Goal: Find specific page/section

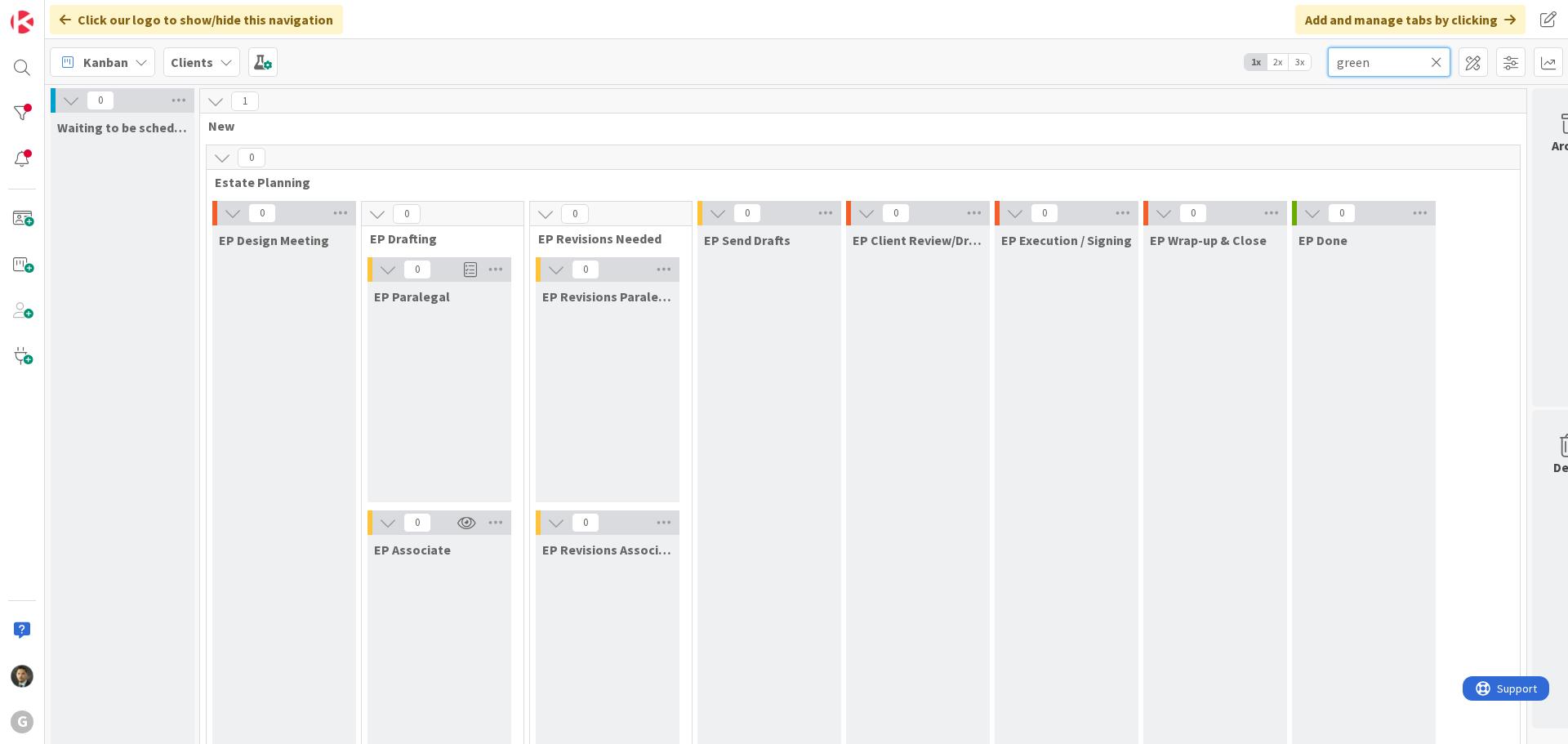
drag, startPoint x: 1383, startPoint y: 62, endPoint x: 1286, endPoint y: 76, distance: 98.0
click at [1288, 75] on div "Kanban Clients 1x 2x 3x green" at bounding box center [806, 61] width 1523 height 45
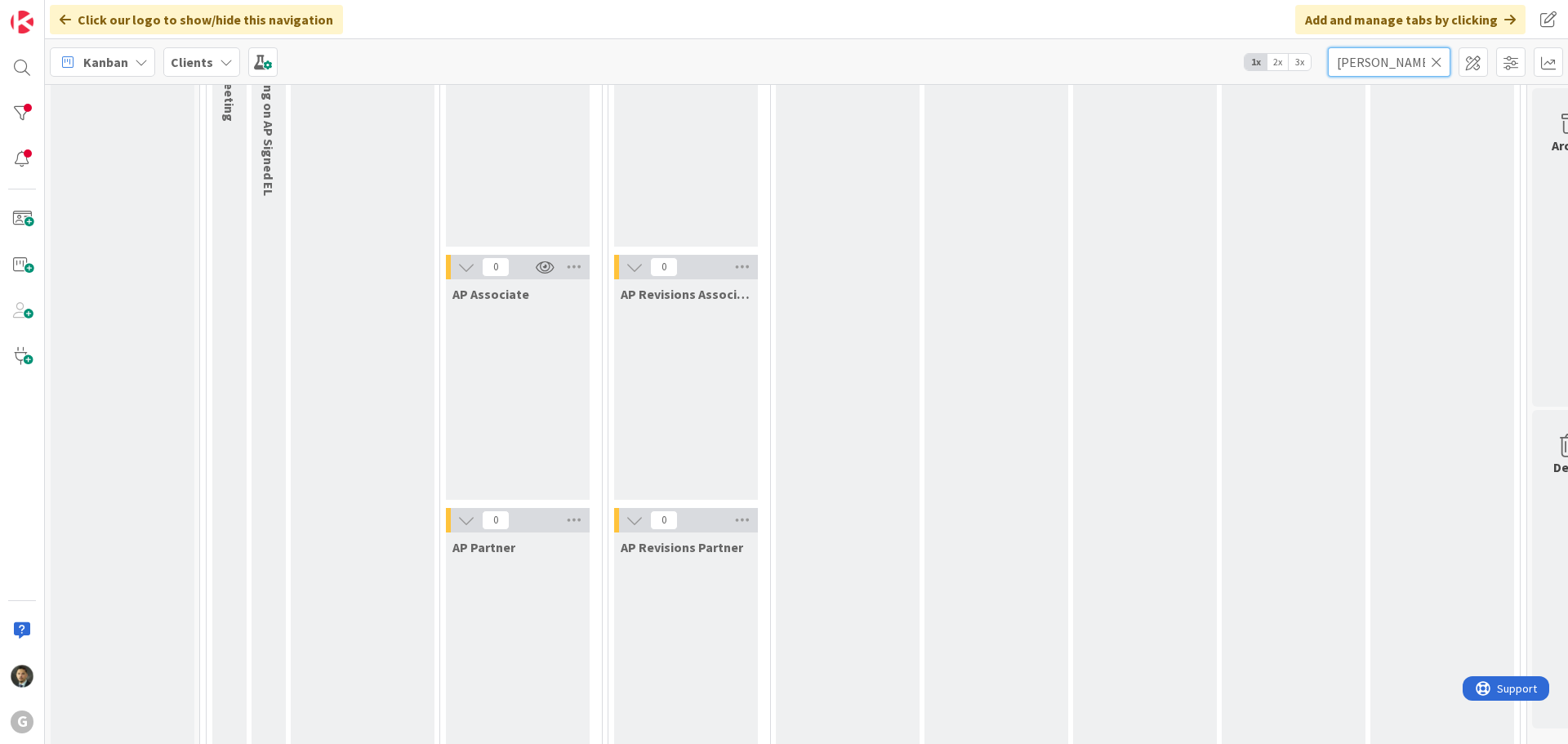
scroll to position [1306, 0]
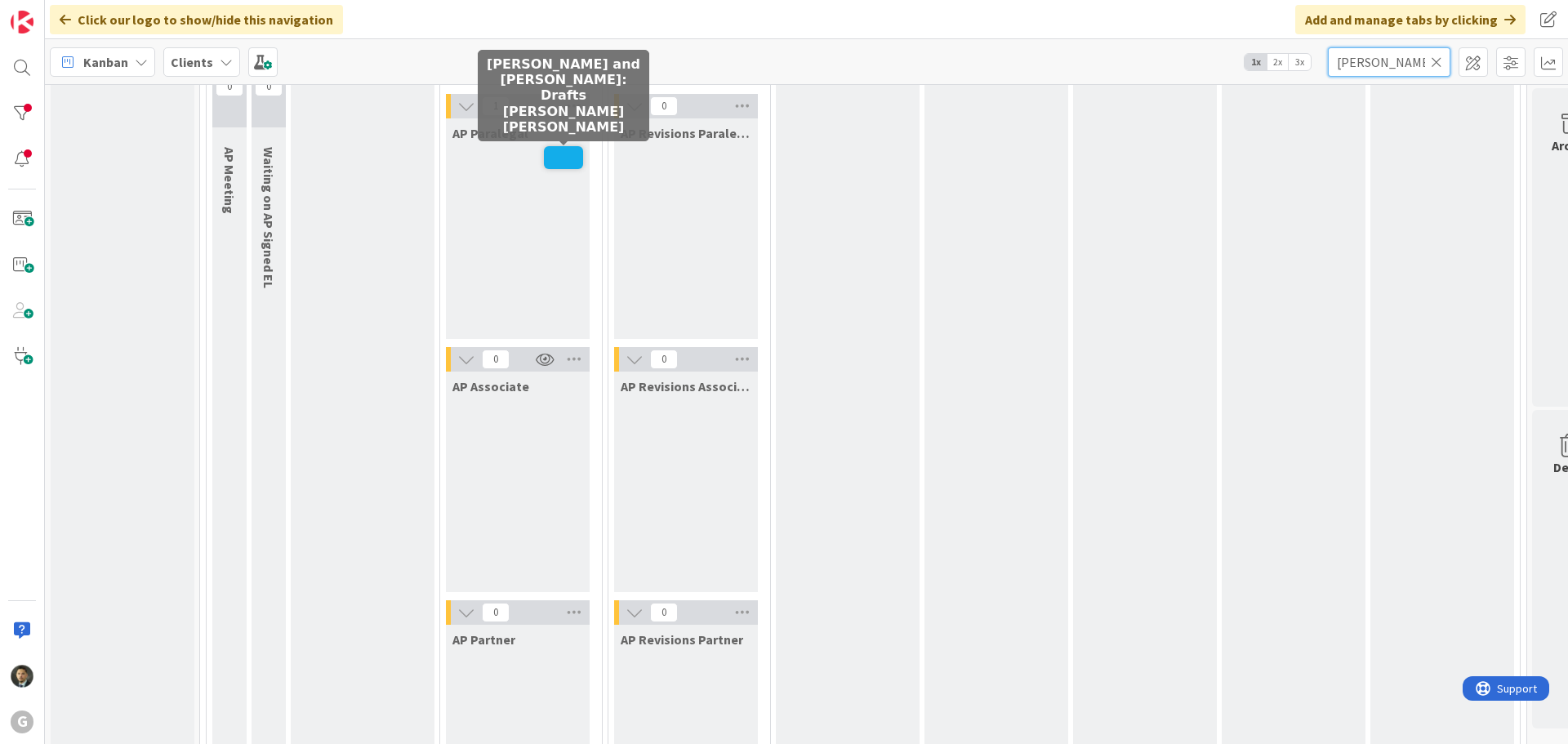
type input "[PERSON_NAME]"
click at [548, 159] on span at bounding box center [564, 157] width 40 height 23
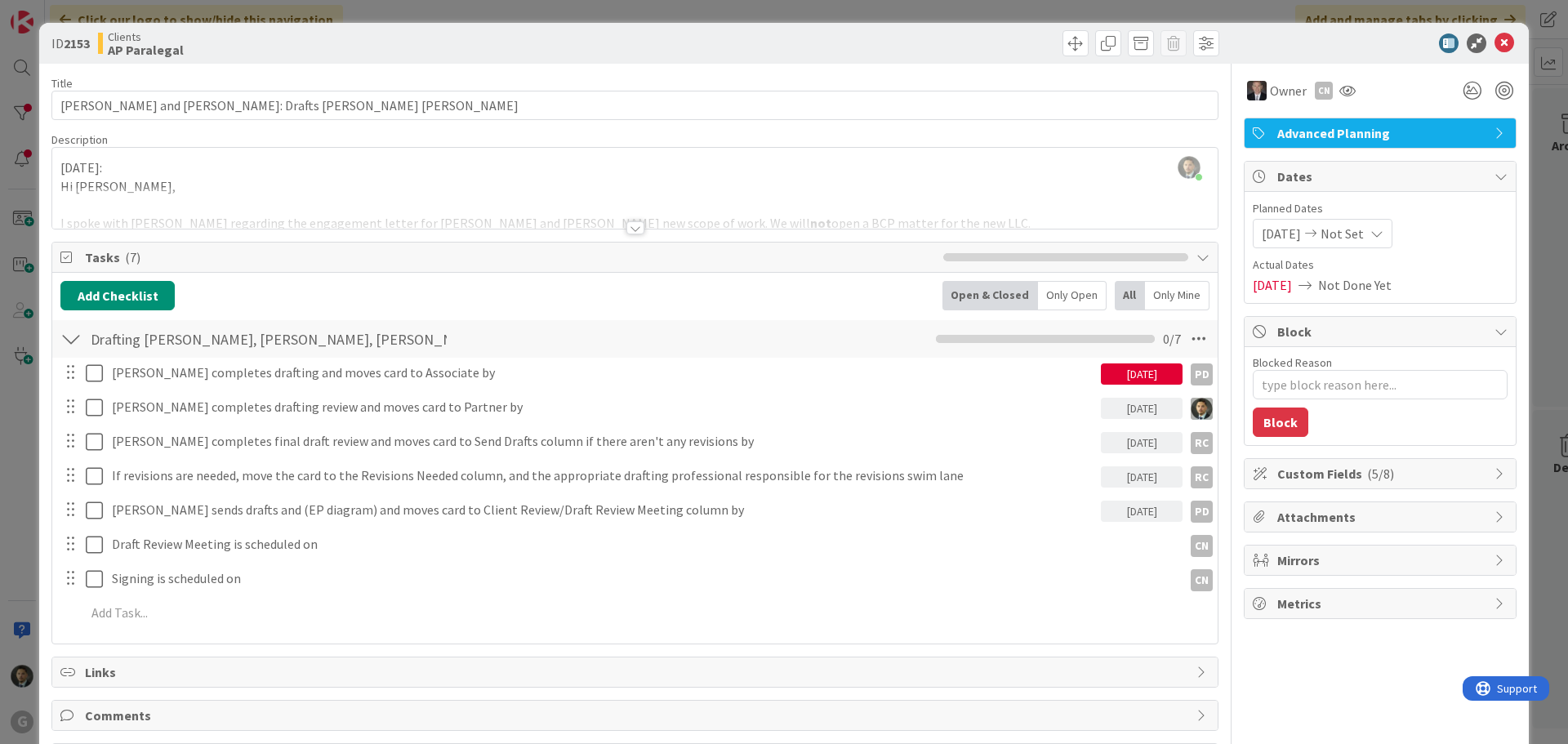
click at [627, 229] on div at bounding box center [635, 227] width 18 height 13
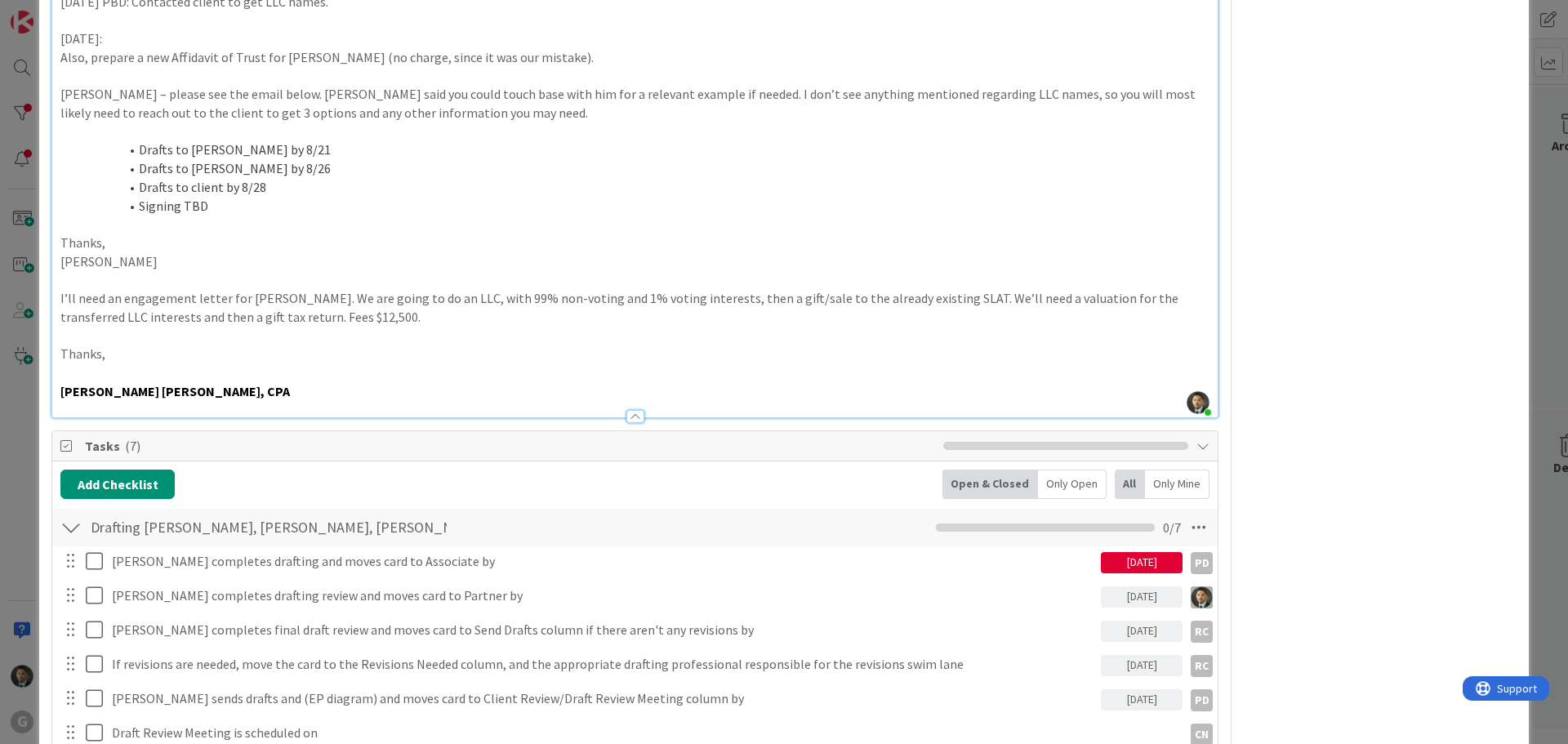
scroll to position [653, 0]
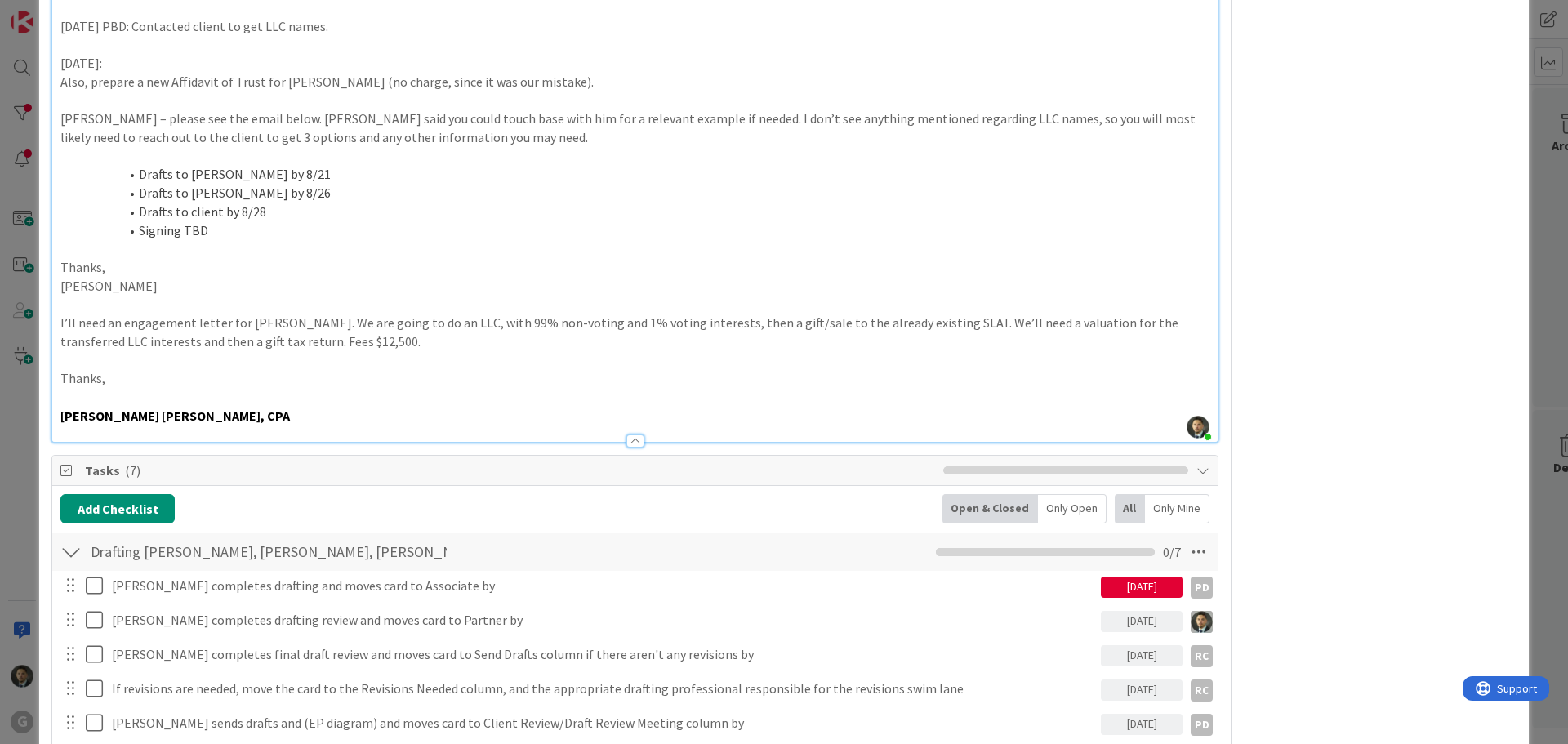
click at [1294, 75] on div "Owner CN Advanced Planning Dates Planned Dates [DATE] Not Set Actual Dates [DAT…" at bounding box center [1380, 425] width 273 height 2030
click at [1279, 75] on div "Owner CN Advanced Planning Dates Planned Dates [DATE] Not Set Actual Dates [DAT…" at bounding box center [1380, 425] width 273 height 2030
drag, startPoint x: 737, startPoint y: 324, endPoint x: 781, endPoint y: 322, distance: 44.0
click at [781, 322] on p "I’ll need an engagement letter for [PERSON_NAME]. We are going to do an LLC, wi…" at bounding box center [634, 331] width 1149 height 37
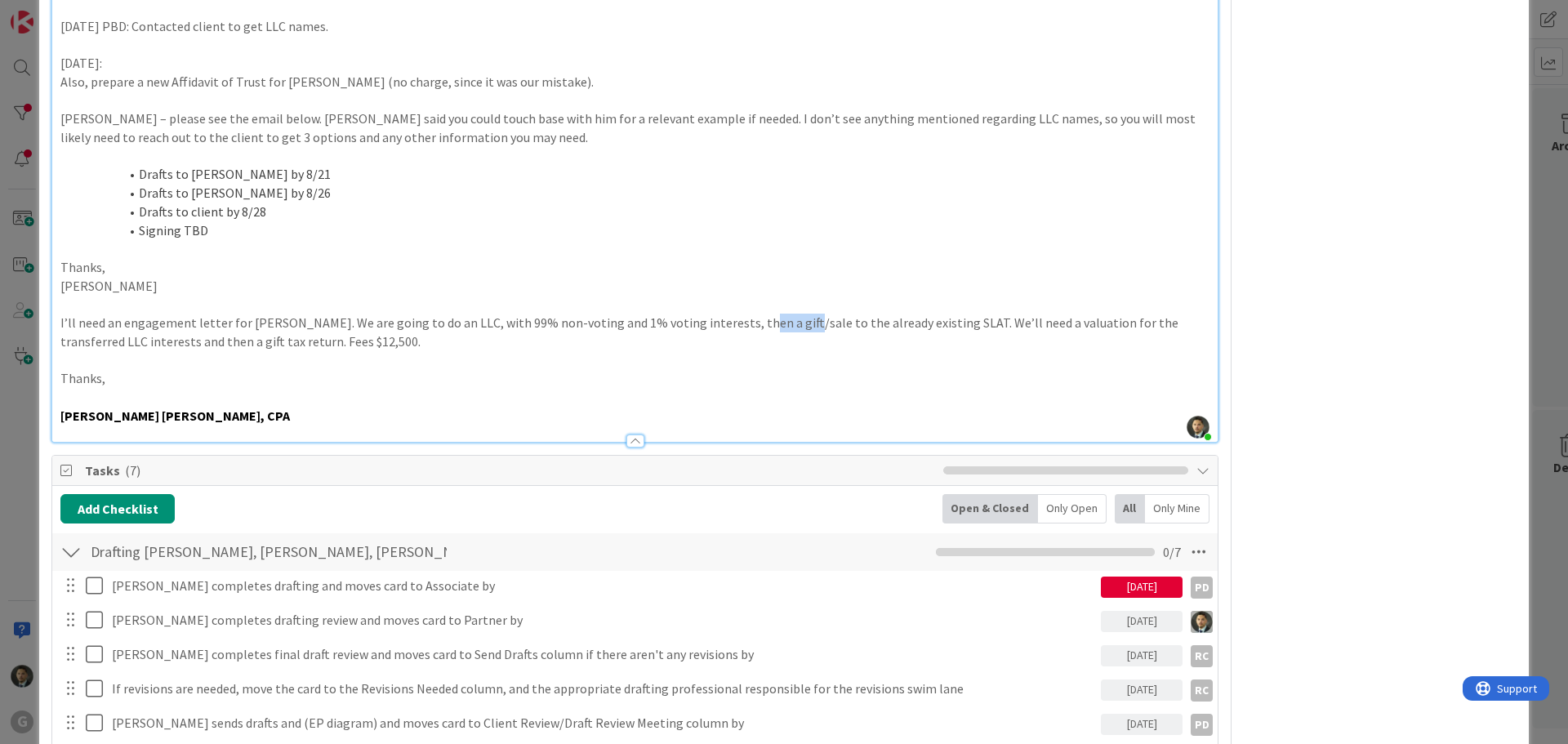
drag, startPoint x: 778, startPoint y: 323, endPoint x: 738, endPoint y: 327, distance: 40.2
click at [738, 327] on p "I’ll need an engagement letter for [PERSON_NAME]. We are going to do an LLC, wi…" at bounding box center [634, 331] width 1149 height 37
click at [1352, 290] on div "Owner CN Advanced Planning Dates Planned Dates [DATE] Not Set Actual Dates [DAT…" at bounding box center [1380, 425] width 273 height 2030
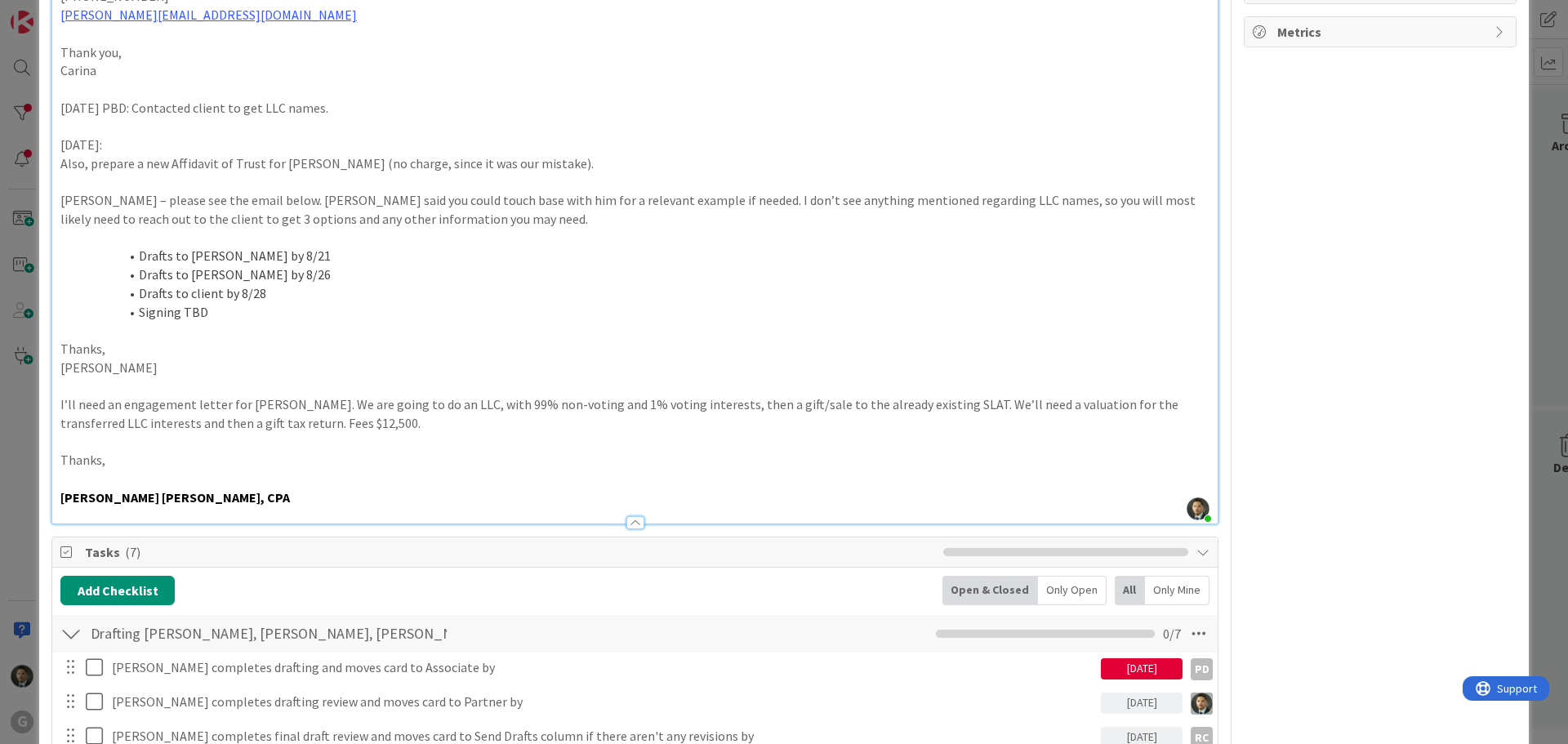
click at [1353, 299] on div "Owner CN Advanced Planning Dates Planned Dates [DATE] Not Set Actual Dates [DAT…" at bounding box center [1380, 506] width 273 height 2030
